Goal: Task Accomplishment & Management: Manage account settings

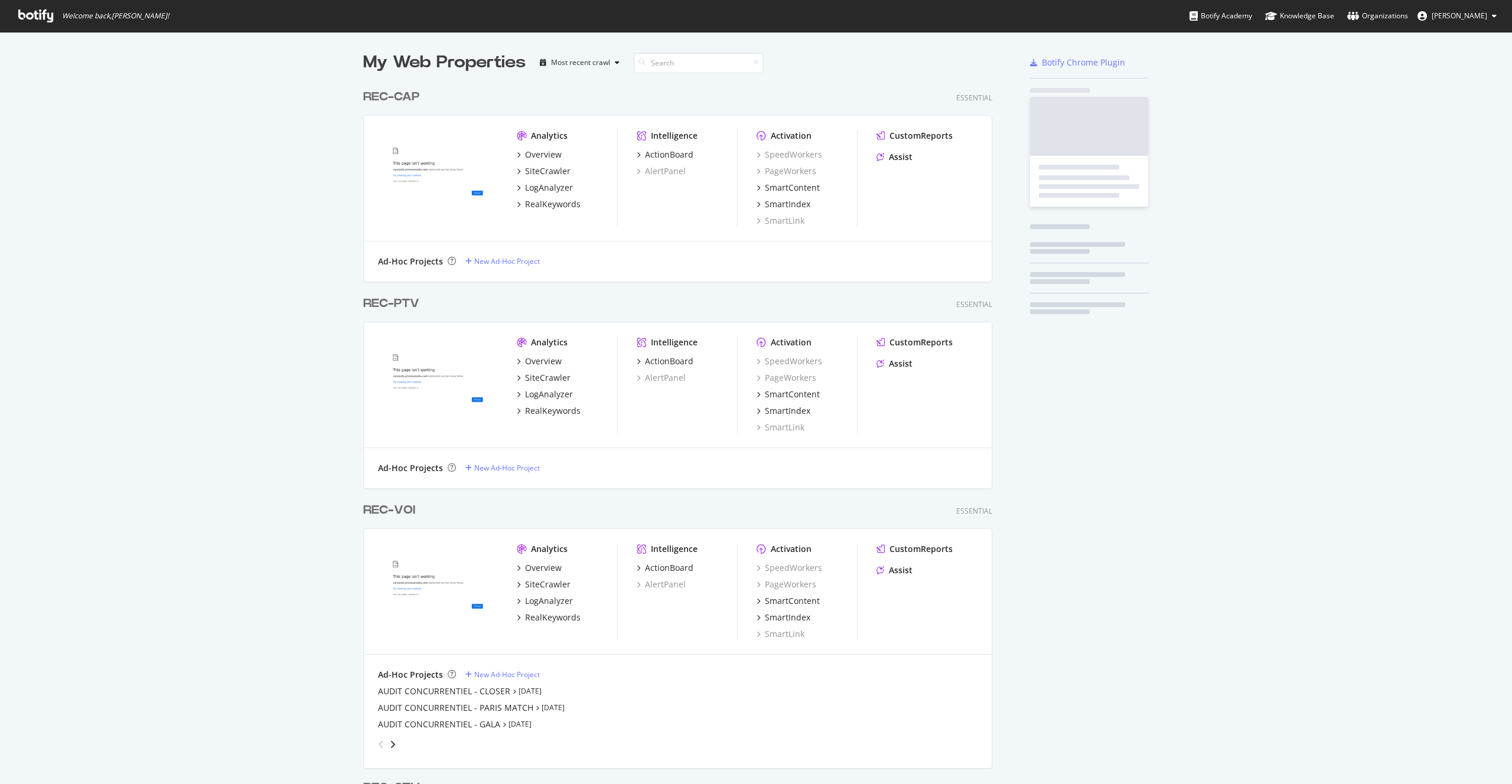
scroll to position [3124, 629]
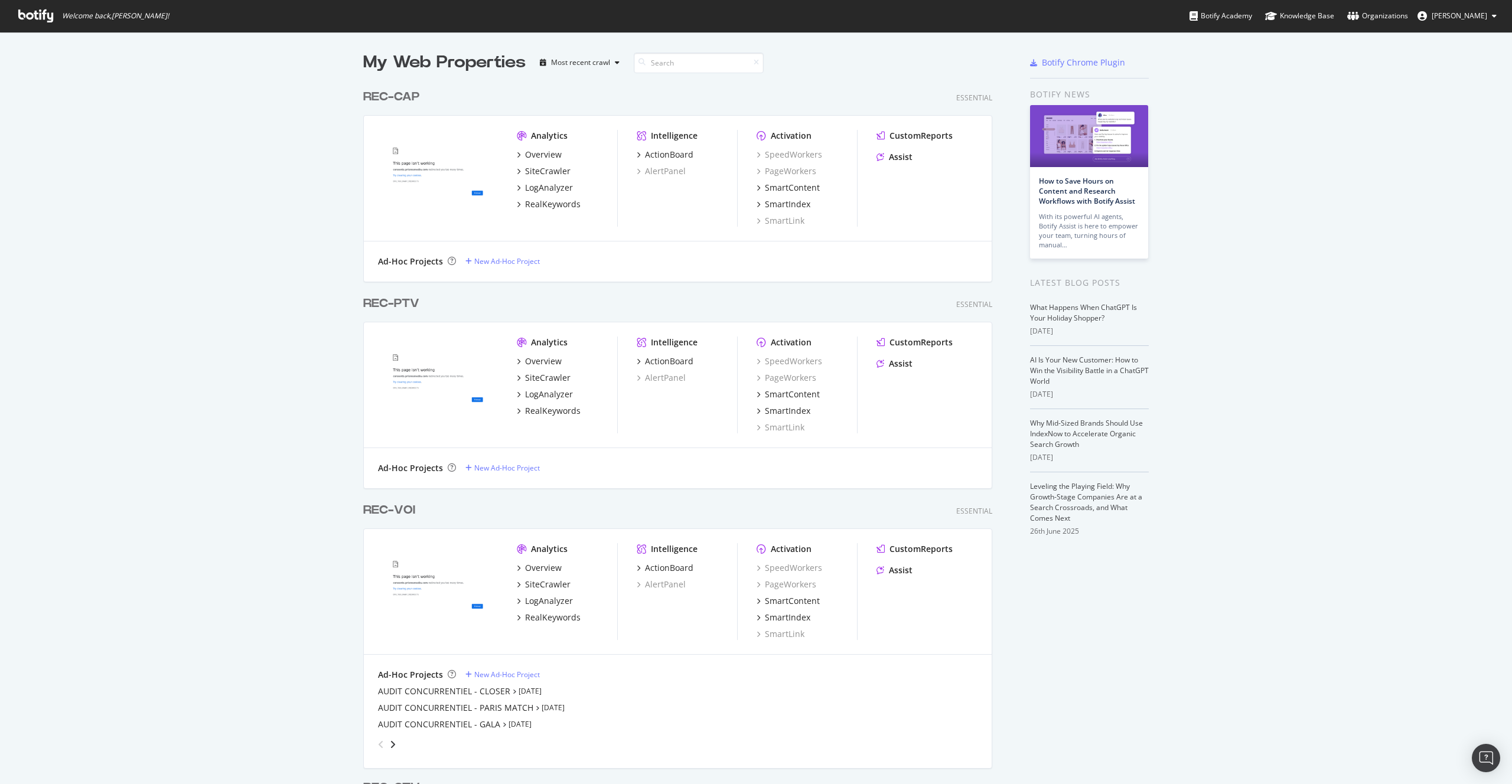
click at [1450, 7] on button "[PERSON_NAME]" at bounding box center [1458, 15] width 98 height 19
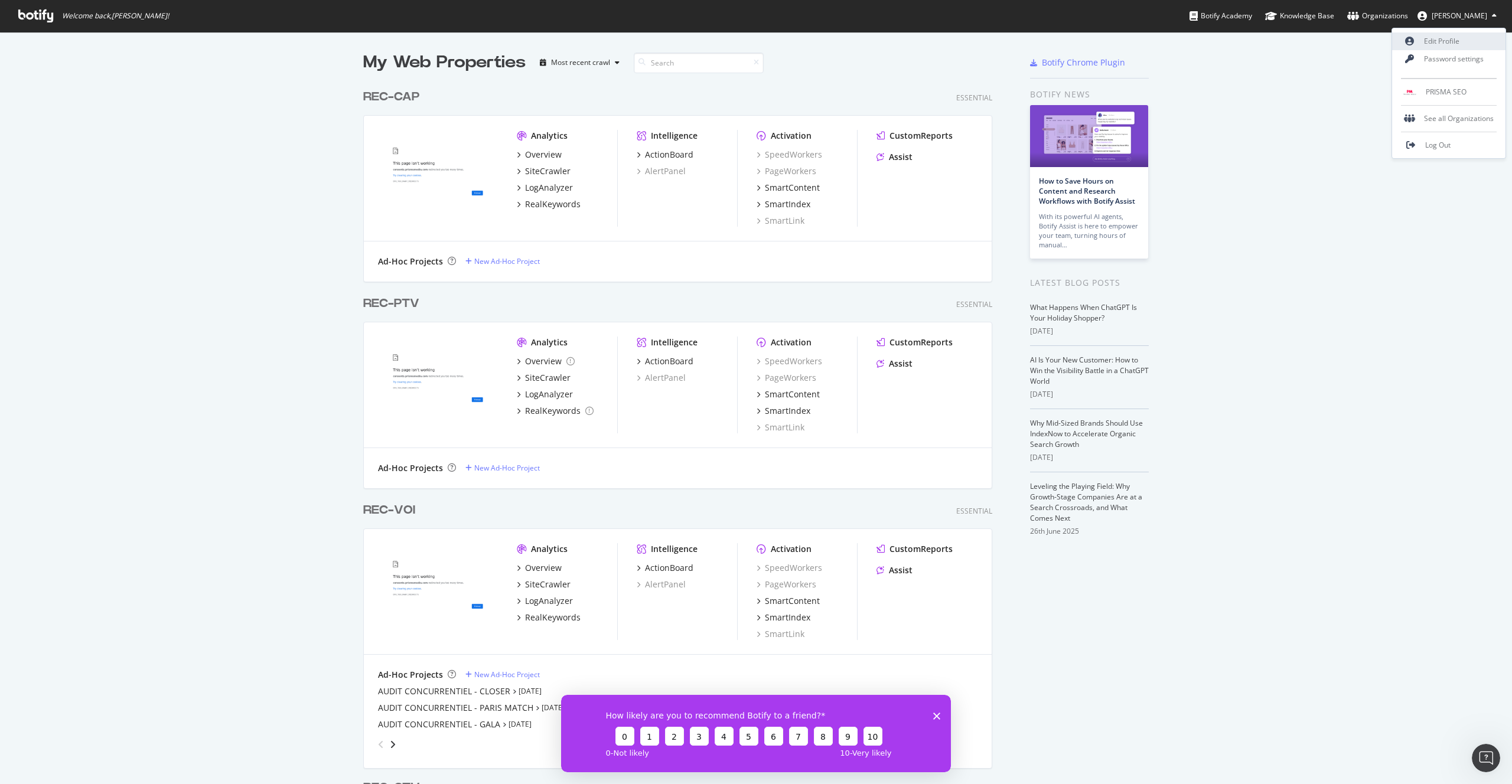
scroll to position [0, 0]
click at [1448, 48] on link "Edit Profile" at bounding box center [1449, 41] width 114 height 18
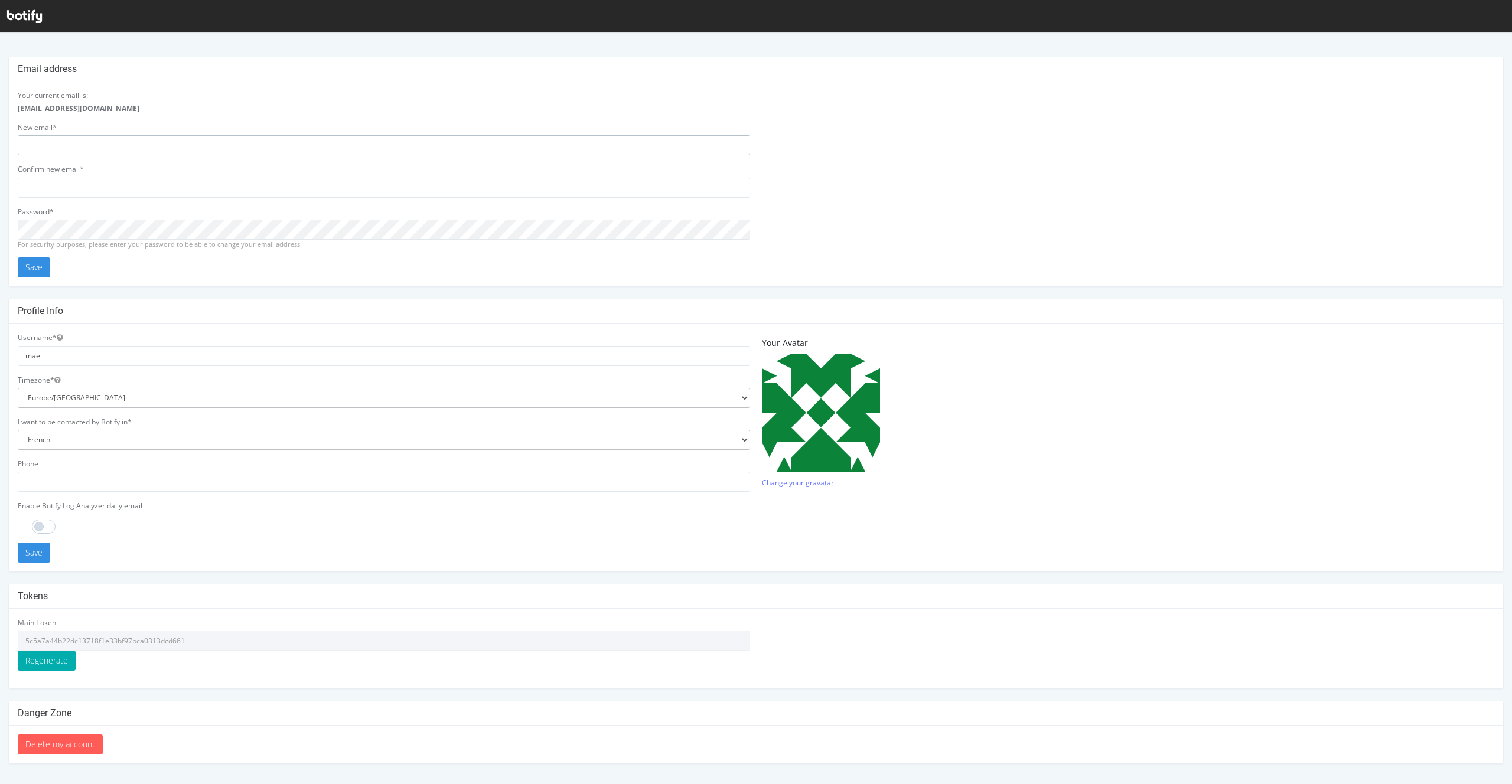
type input "mael"
click at [112, 640] on input "5c5a7a44b22dc13718f1e33bf97bca0313dcd661" at bounding box center [384, 641] width 732 height 20
